Goal: Book appointment/travel/reservation

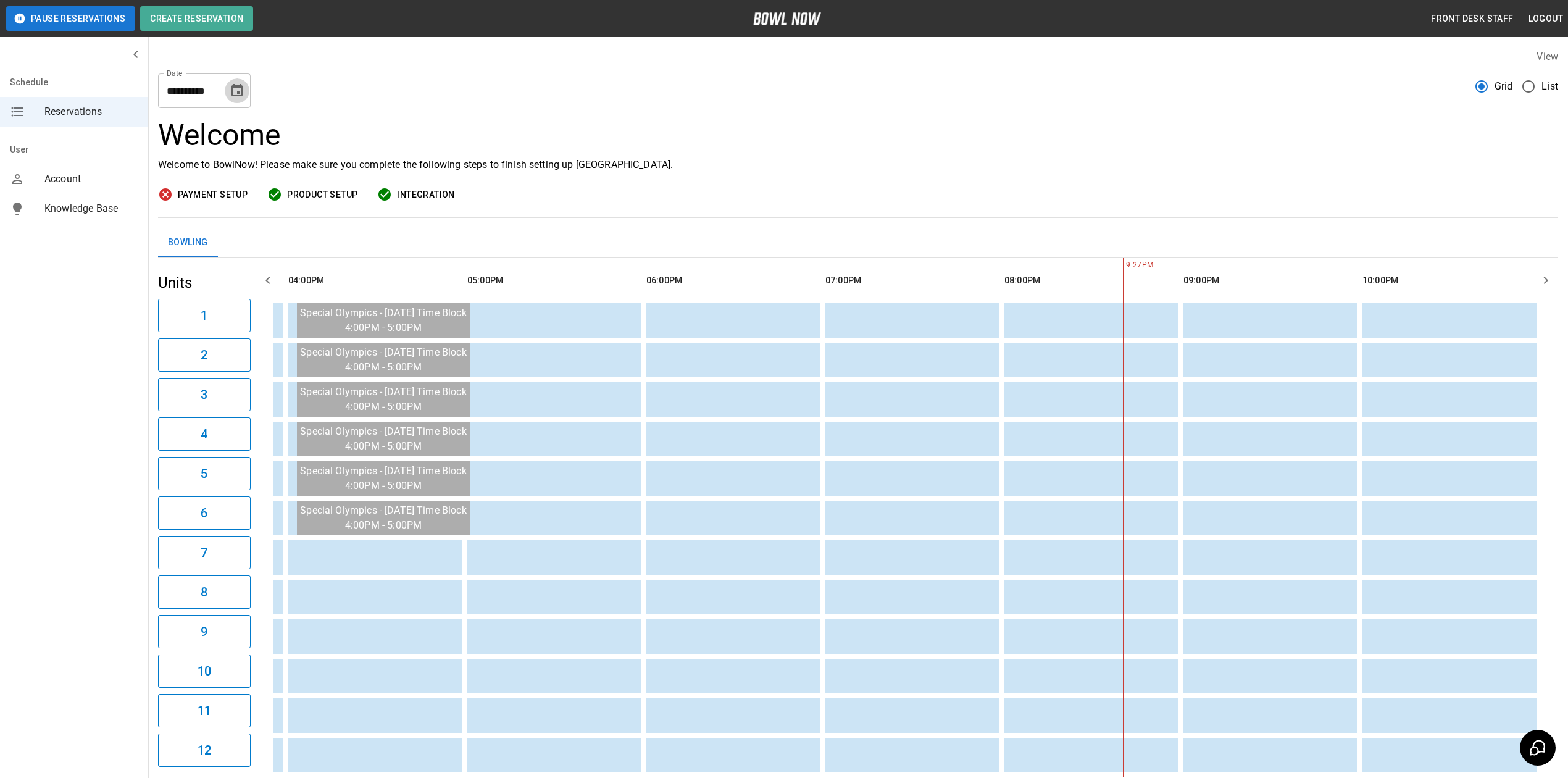
click at [230, 85] on icon "Choose date, selected date is Sep 7, 2025" at bounding box center [236, 91] width 15 height 15
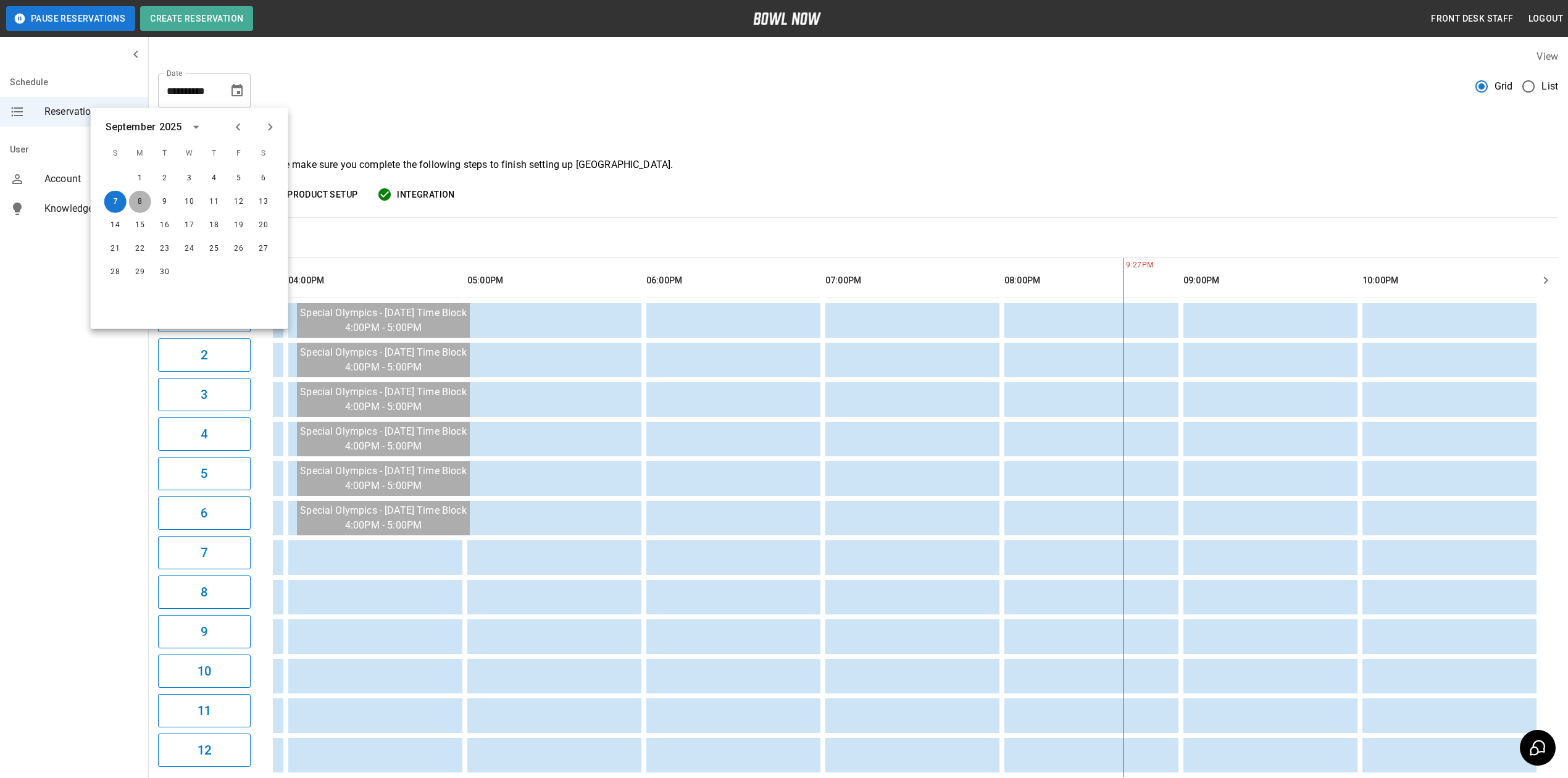
click at [136, 198] on button "8" at bounding box center [140, 202] width 22 height 22
type input "**********"
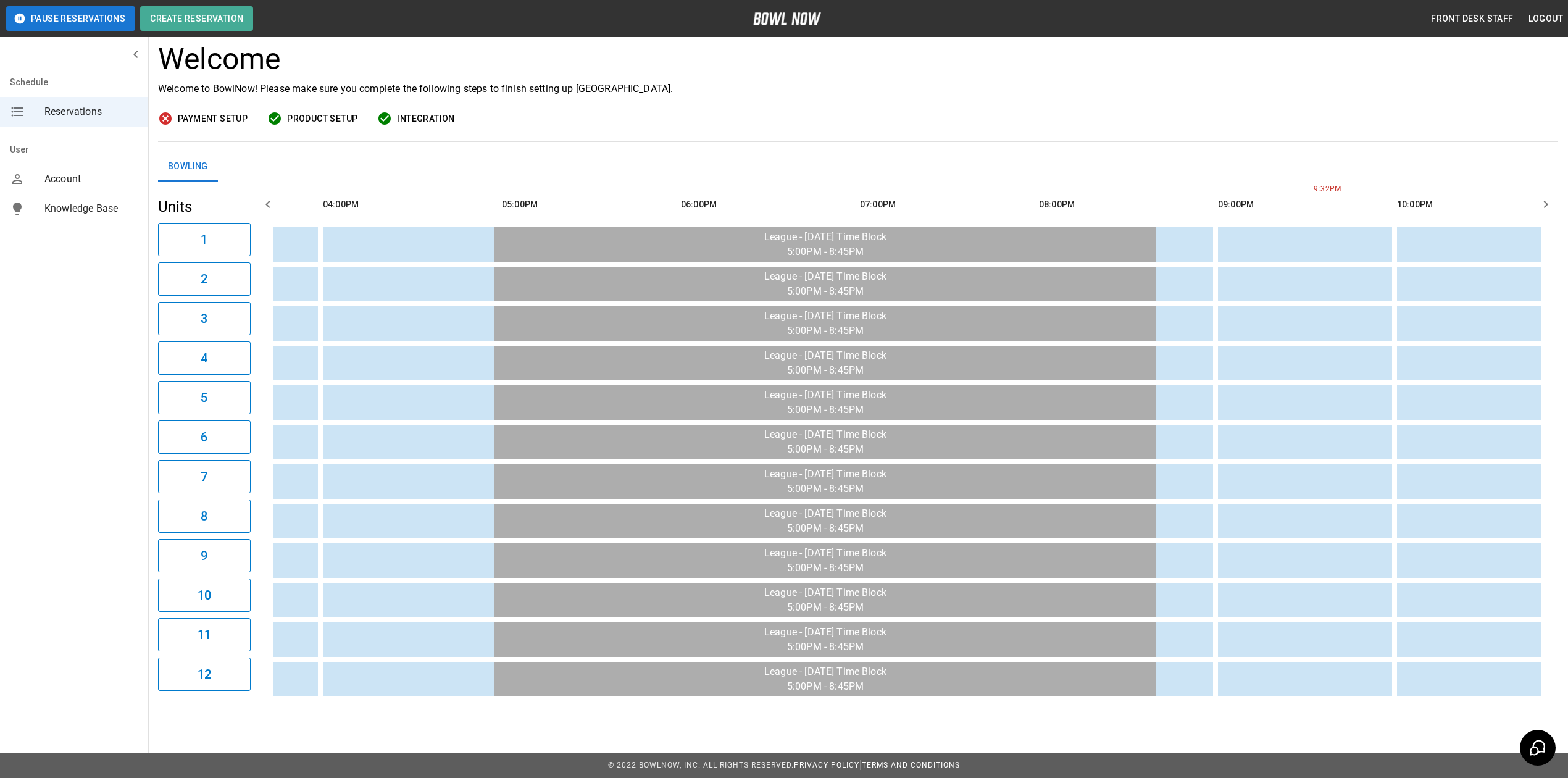
scroll to position [0, 852]
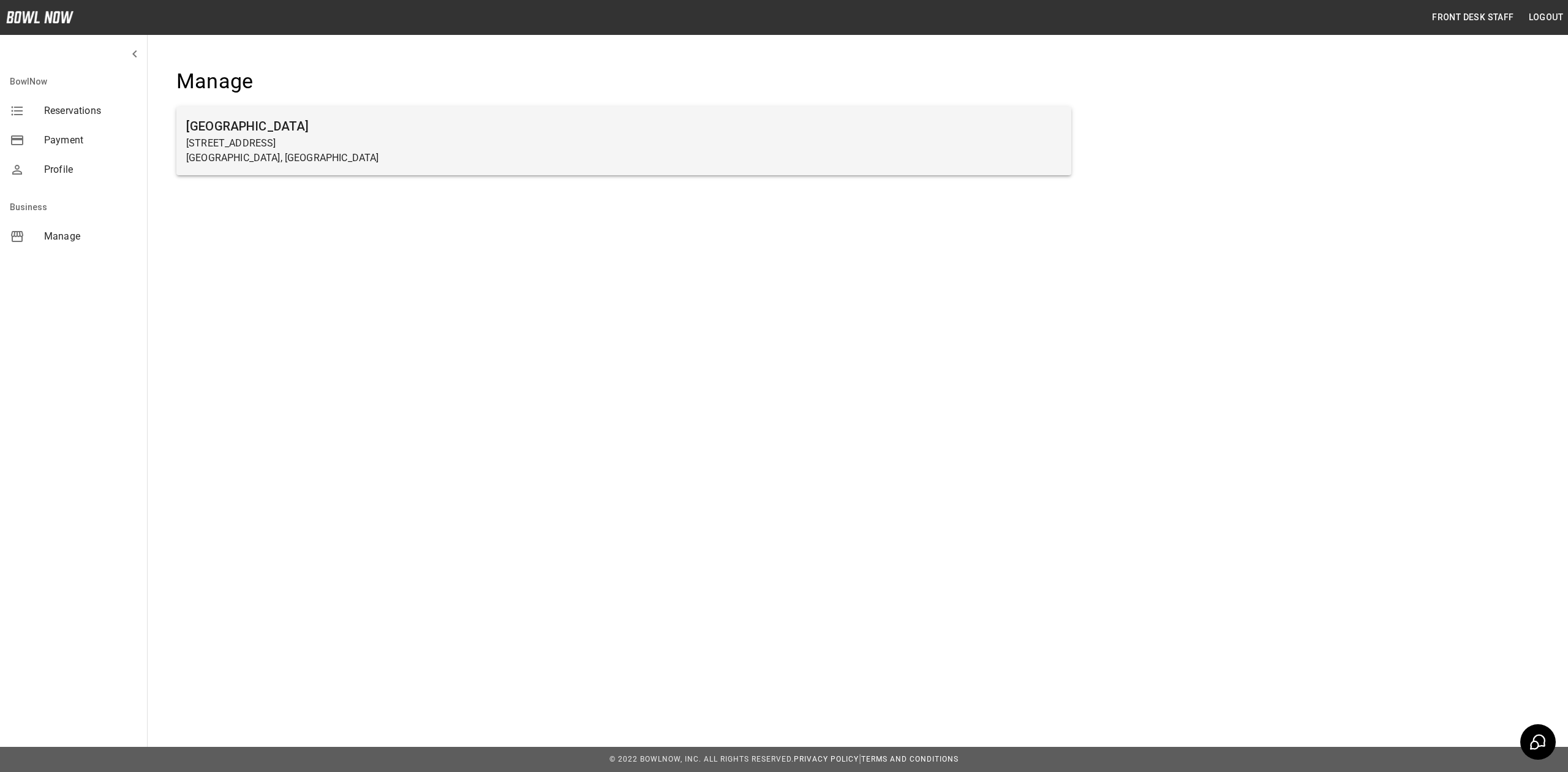
click at [312, 159] on p "Farmington, MN" at bounding box center [624, 158] width 876 height 14
click at [400, 154] on p "Farmington, MN" at bounding box center [624, 158] width 876 height 14
click at [287, 138] on p "27 5th Street" at bounding box center [624, 143] width 876 height 14
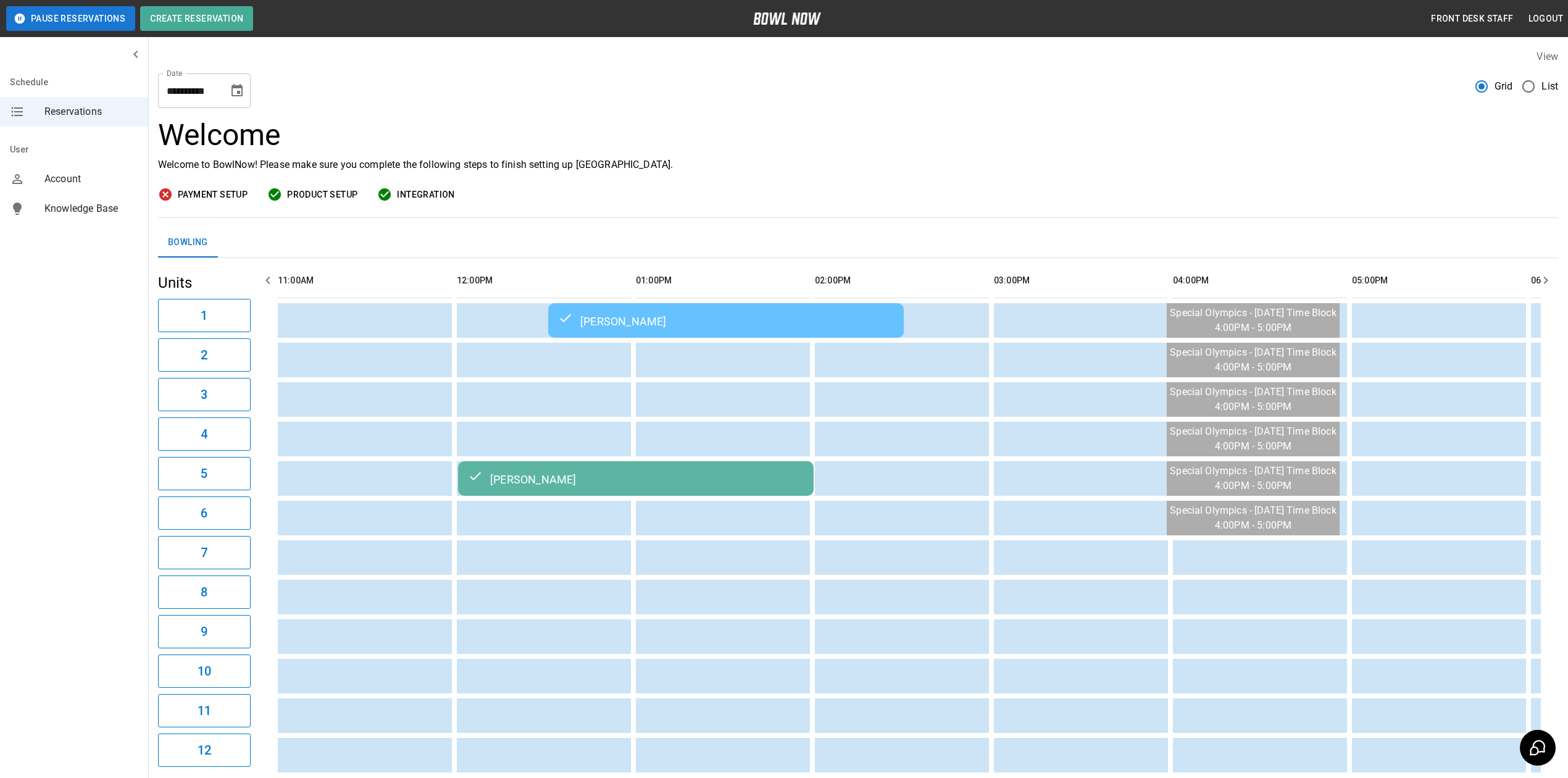
scroll to position [0, 900]
